Goal: Transaction & Acquisition: Purchase product/service

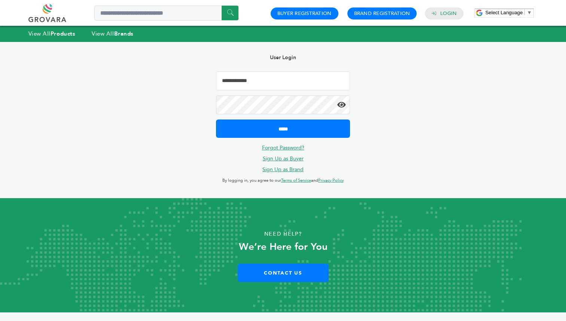
click at [260, 89] on input "Email Address" at bounding box center [283, 81] width 134 height 19
type input "**********"
click at [216, 119] on input "*****" at bounding box center [283, 128] width 134 height 18
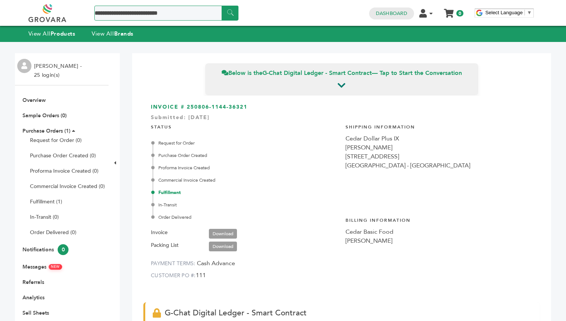
click at [115, 11] on input "Search a product or brand..." at bounding box center [166, 13] width 144 height 15
click at [60, 18] on link at bounding box center [55, 13] width 55 height 18
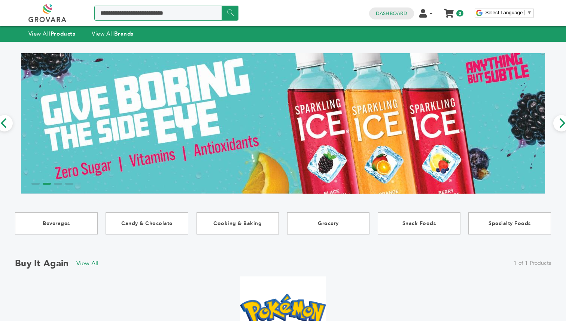
click at [159, 17] on input "Search a product or brand..." at bounding box center [166, 13] width 144 height 15
type input "*******"
click at [233, 16] on input "******" at bounding box center [230, 13] width 17 height 15
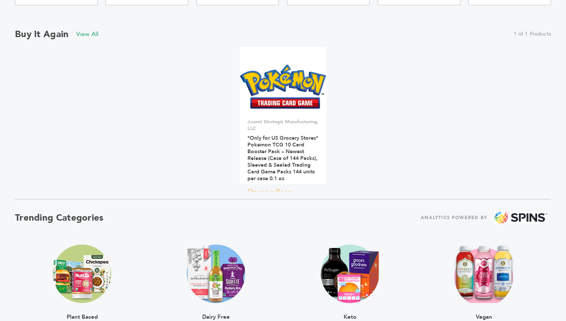
scroll to position [229, 2]
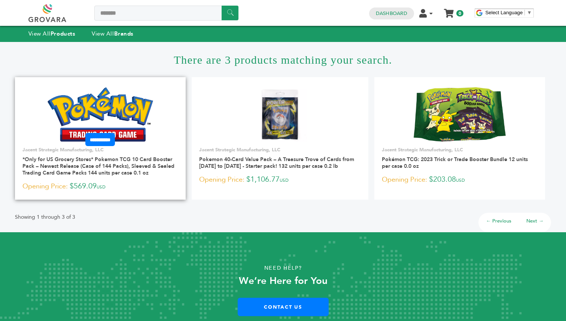
click at [133, 132] on img at bounding box center [101, 114] width 106 height 54
drag, startPoint x: 116, startPoint y: 187, endPoint x: 75, endPoint y: 186, distance: 40.8
click at [75, 186] on p "Opening Price: $569.09 USD" at bounding box center [100, 186] width 156 height 11
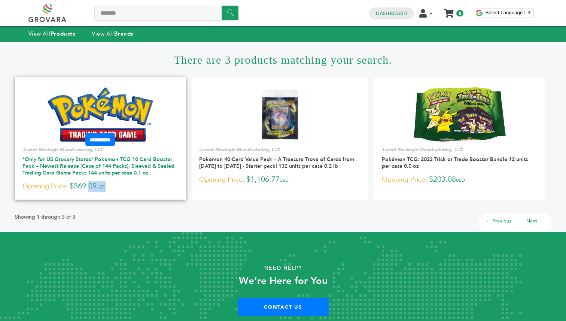
click at [93, 163] on link "*Only for US Grocery Stores* Pokemon TCG 10 Card Booster Pack – Newest Release …" at bounding box center [98, 166] width 152 height 21
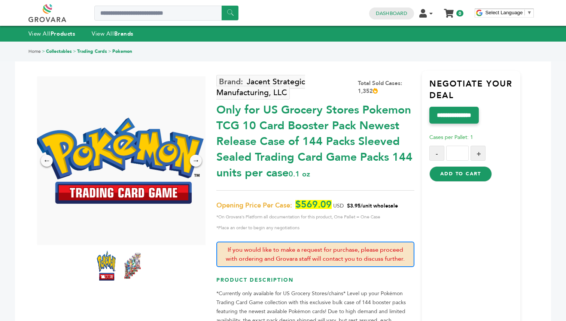
drag, startPoint x: 379, startPoint y: 89, endPoint x: 356, endPoint y: 90, distance: 22.9
click at [358, 90] on div "Total Sold Cases: 1,352" at bounding box center [386, 87] width 57 height 16
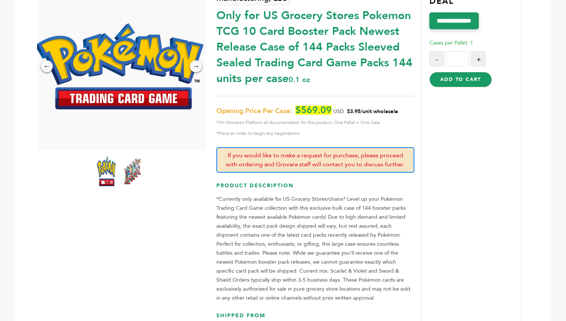
scroll to position [86, 0]
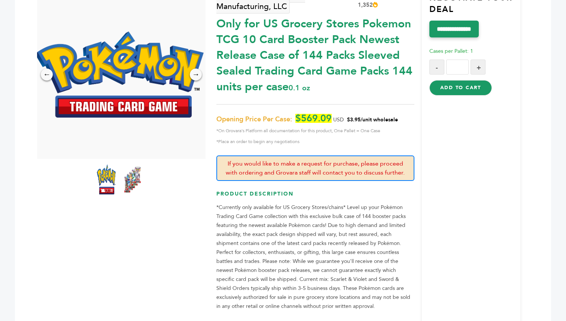
click at [304, 140] on span "*Place an order to begin any negotiations" at bounding box center [315, 141] width 198 height 9
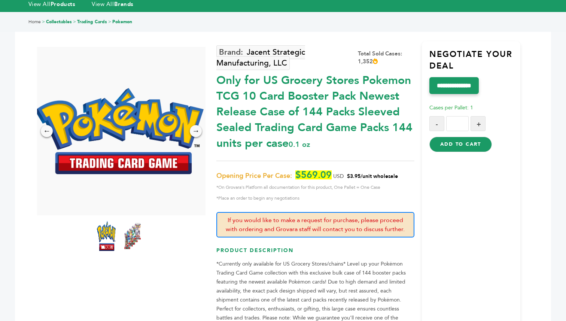
scroll to position [29, 0]
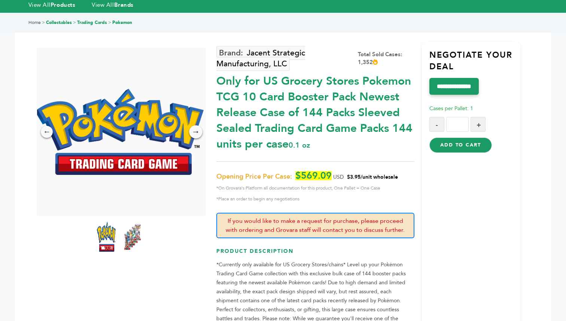
click at [198, 133] on div "→" at bounding box center [196, 131] width 13 height 13
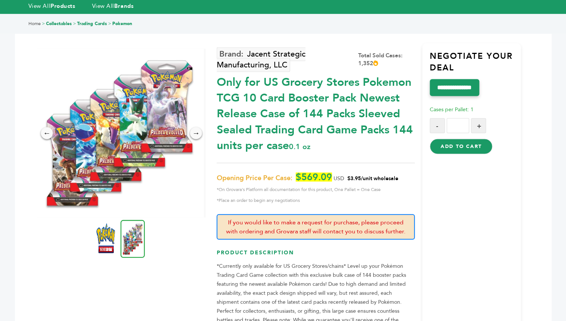
scroll to position [28, 0]
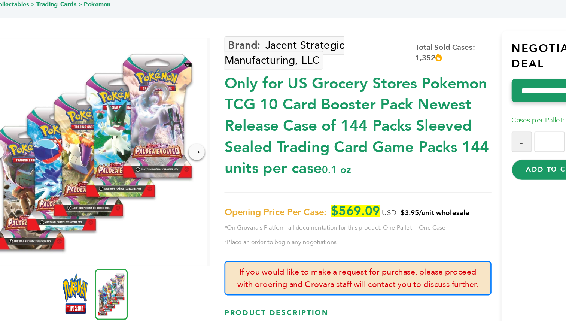
drag, startPoint x: 350, startPoint y: 176, endPoint x: 367, endPoint y: 176, distance: 17.2
click at [367, 176] on span "$3.95/unit wholesale" at bounding box center [372, 178] width 51 height 7
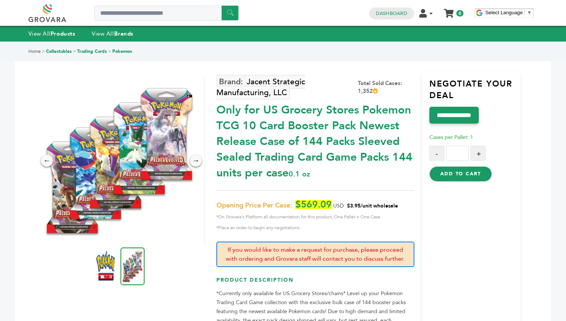
scroll to position [0, 0]
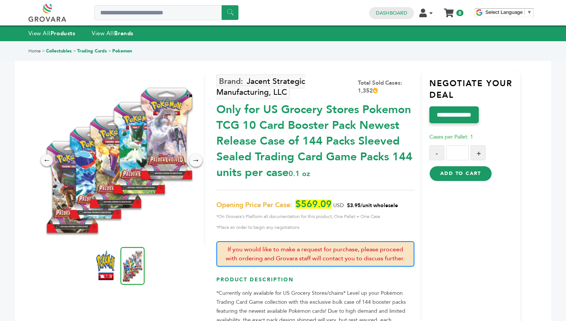
click at [196, 156] on div "→" at bounding box center [196, 160] width 13 height 13
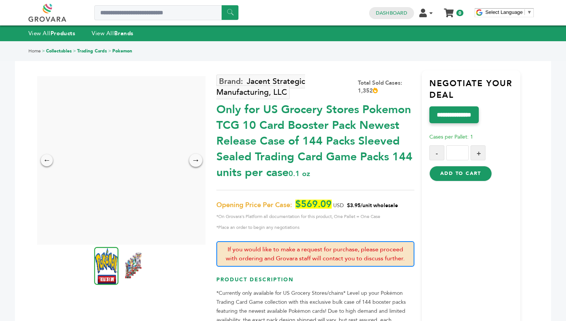
click at [196, 156] on div "→" at bounding box center [196, 160] width 13 height 13
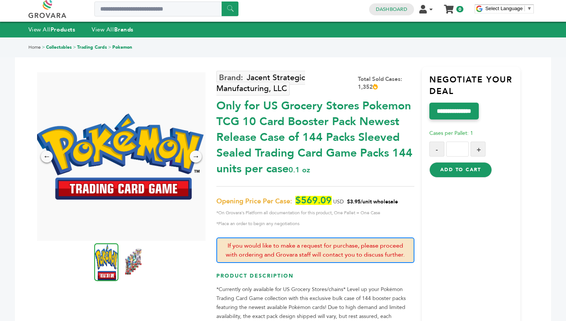
scroll to position [0, 0]
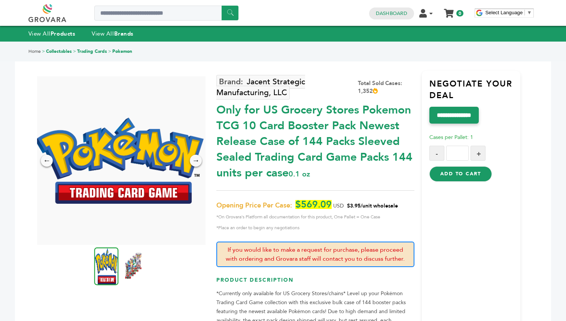
click at [326, 85] on div "Jacent Strategic Manufacturing, LLC" at bounding box center [287, 87] width 142 height 22
drag, startPoint x: 331, startPoint y: 204, endPoint x: 296, endPoint y: 203, distance: 34.9
click at [296, 203] on span "$569.09" at bounding box center [314, 204] width 36 height 9
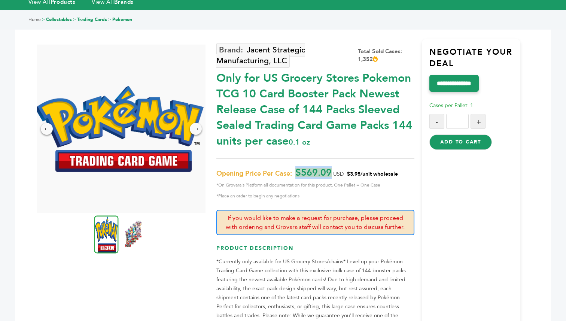
scroll to position [32, 0]
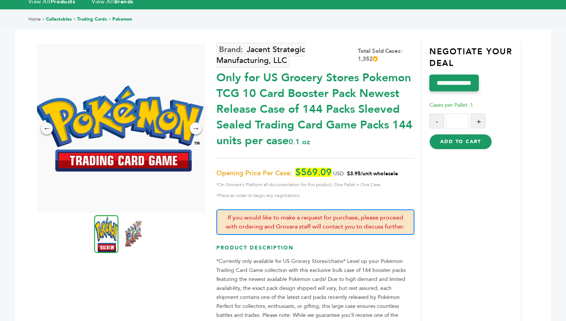
click at [337, 171] on span "USD" at bounding box center [338, 173] width 10 height 7
drag, startPoint x: 334, startPoint y: 171, endPoint x: 298, endPoint y: 172, distance: 36.0
click at [298, 172] on p "Opening Price Per Case: $569.09 USD $3.95/unit wholesale *On Grovara's Platform…" at bounding box center [315, 184] width 198 height 32
click at [336, 172] on span "USD" at bounding box center [338, 173] width 10 height 7
